Goal: Information Seeking & Learning: Learn about a topic

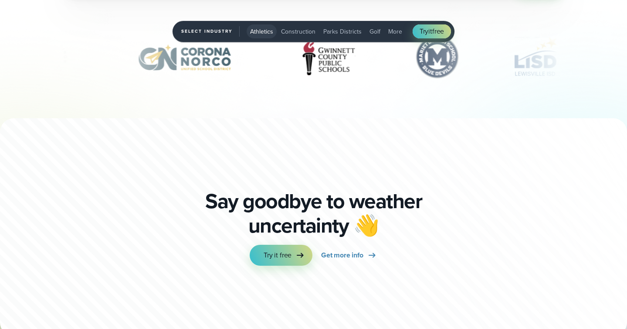
scroll to position [2991, 0]
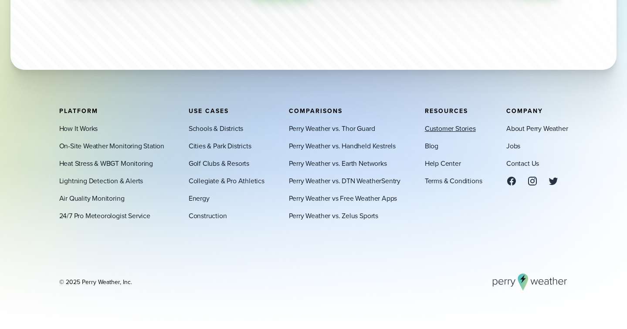
click at [446, 131] on link "Customer Stories" at bounding box center [450, 128] width 51 height 10
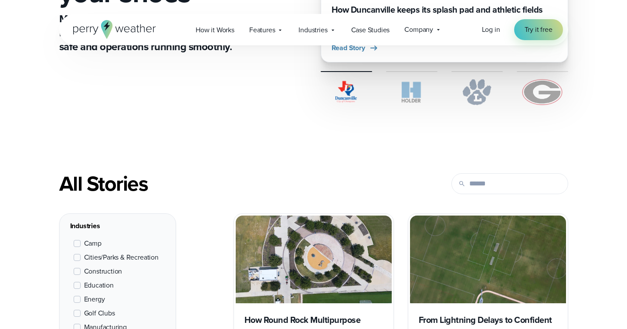
scroll to position [277, 0]
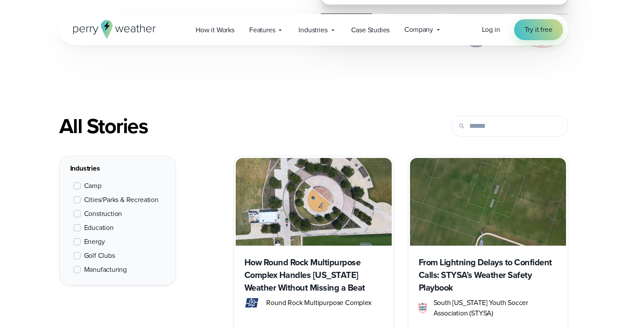
click at [98, 258] on span "Golf Clubs" at bounding box center [99, 255] width 31 height 10
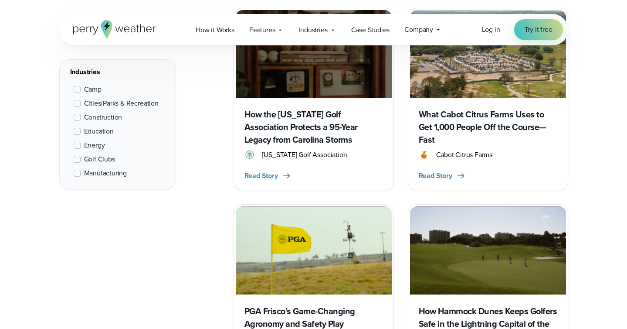
scroll to position [518, 0]
